Goal: Task Accomplishment & Management: Manage account settings

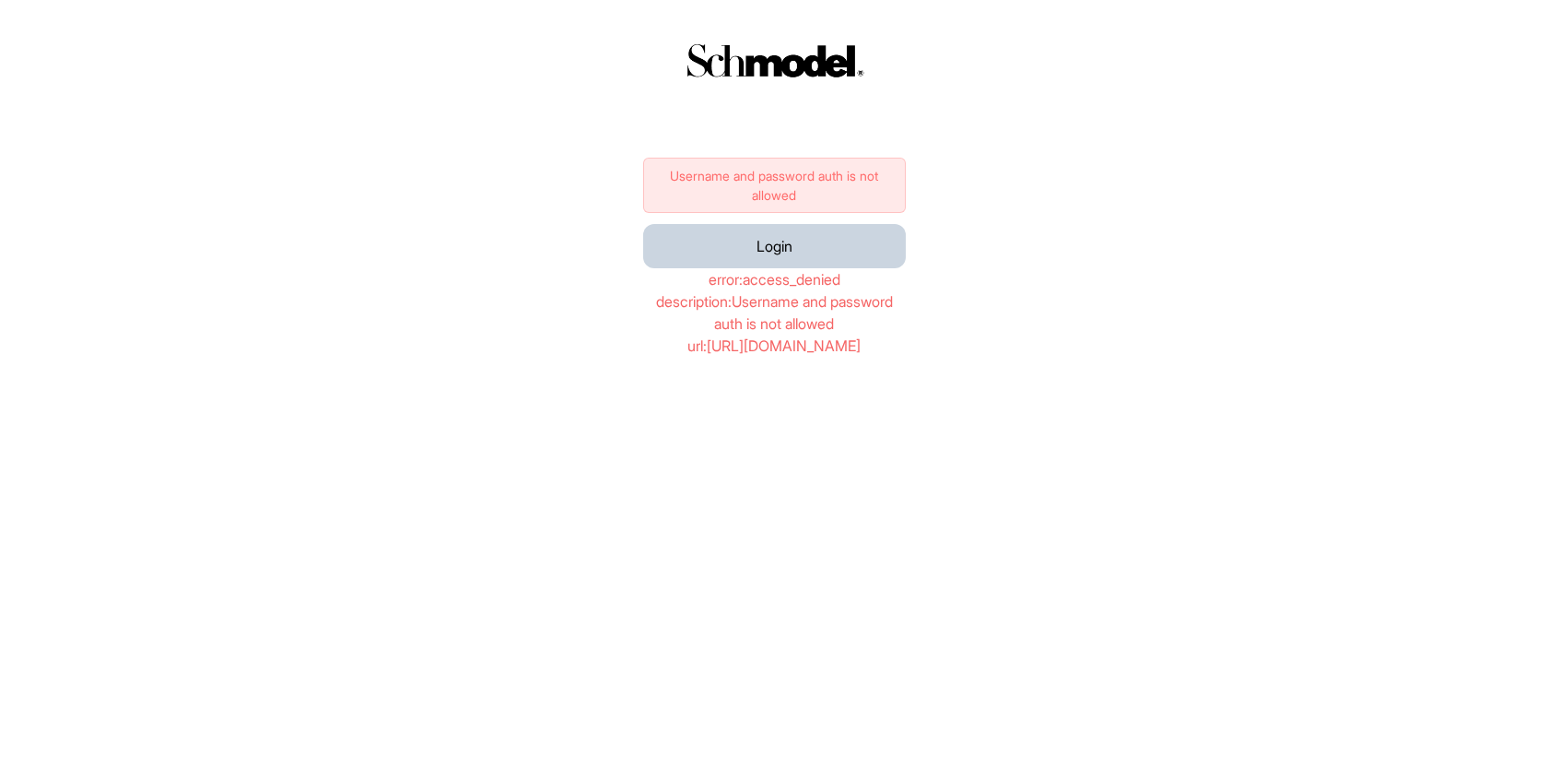
click at [820, 253] on div "Login" at bounding box center [774, 246] width 263 height 44
